Goal: Go to known website: Go to known website

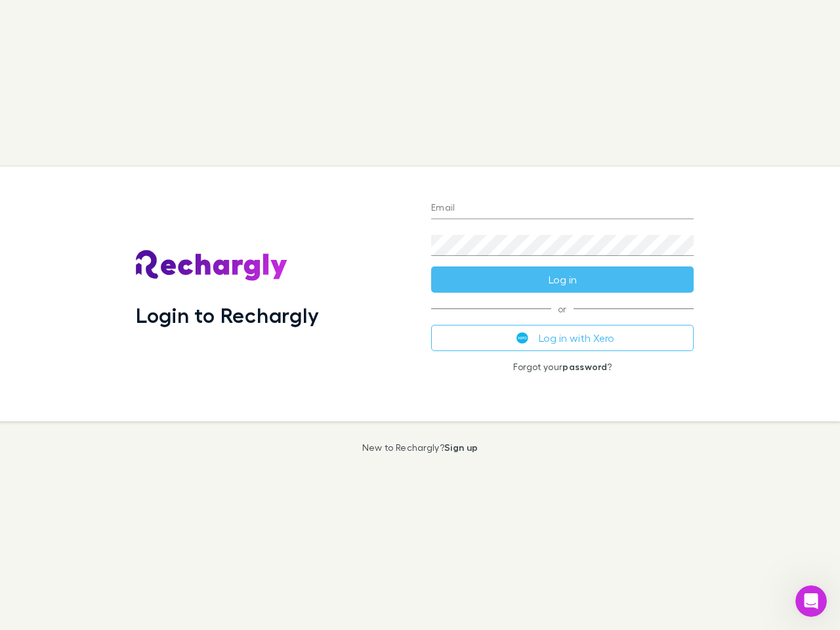
click at [420, 315] on div "Login to Rechargly" at bounding box center [272, 294] width 295 height 255
click at [562, 209] on input "Email" at bounding box center [562, 208] width 262 height 21
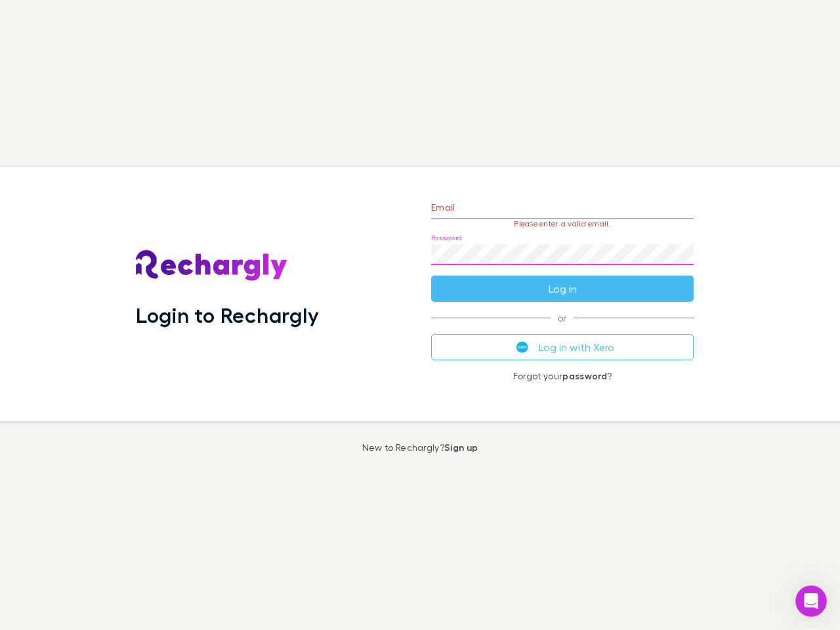
click at [562, 279] on form "Email Please enter a valid email. Password Log in" at bounding box center [562, 245] width 262 height 114
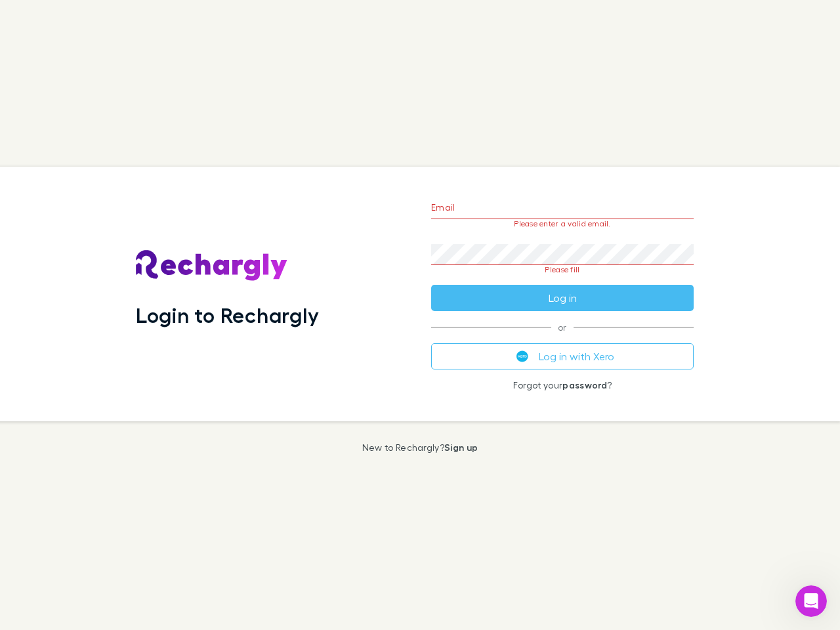
click at [562, 338] on div "Email Please enter a valid email. Password Please fill Log in or Log in with Xe…" at bounding box center [562, 294] width 283 height 255
click at [811, 601] on icon "Open Intercom Messenger" at bounding box center [811, 601] width 22 height 22
